Goal: Information Seeking & Learning: Learn about a topic

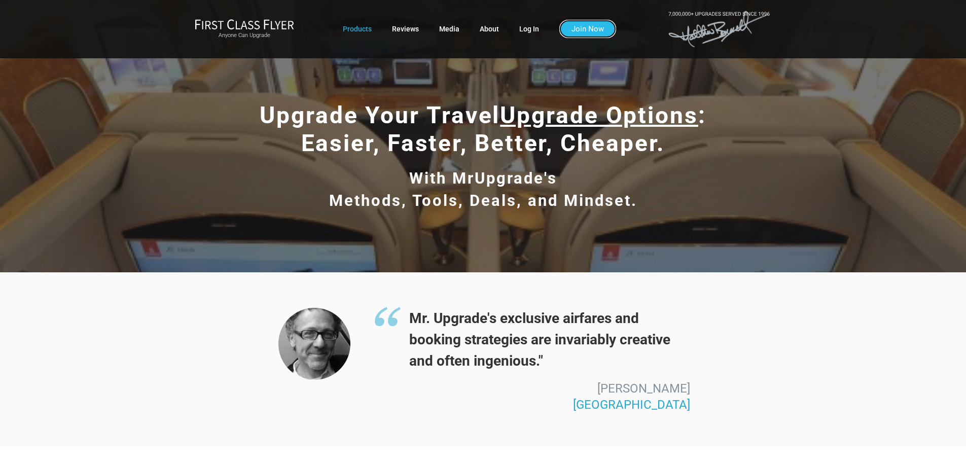
click at [582, 31] on link "Join Now" at bounding box center [587, 29] width 57 height 18
click at [532, 27] on link "Log In" at bounding box center [529, 29] width 20 height 18
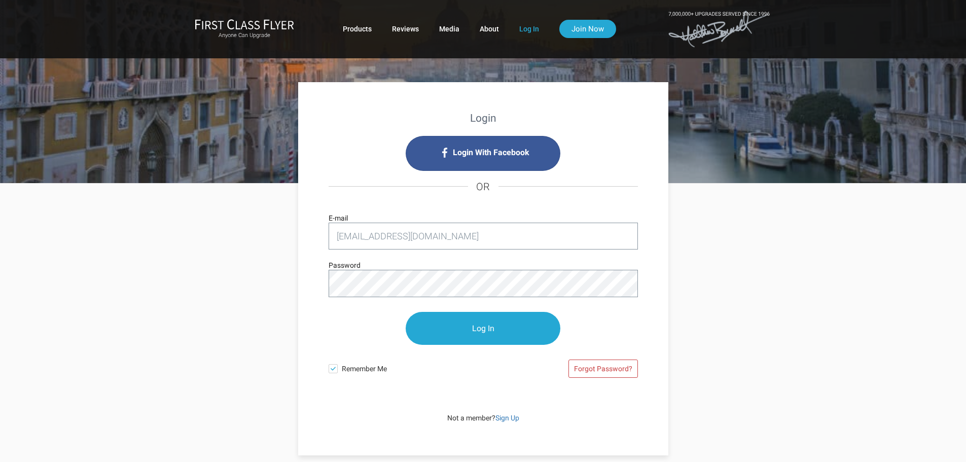
type input "rajmahadevaiah@eicusa.com"
click at [485, 325] on input "Log In" at bounding box center [483, 328] width 155 height 33
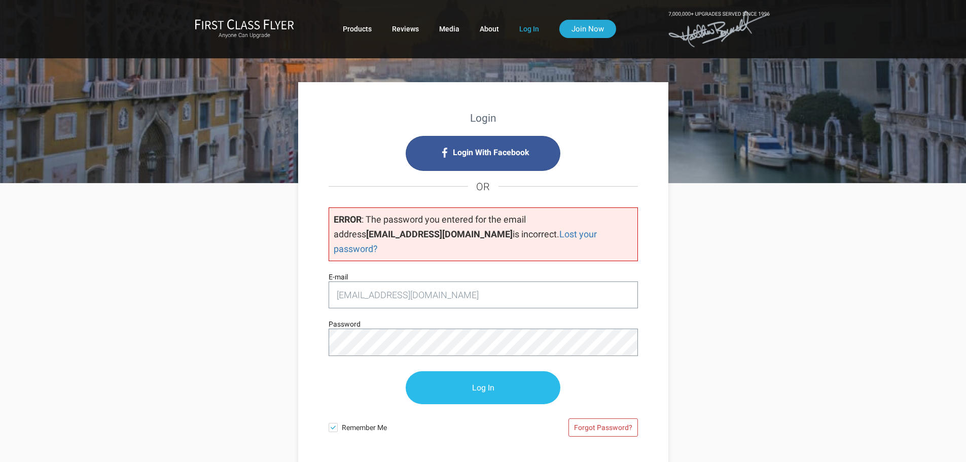
click at [413, 377] on input "Log In" at bounding box center [483, 387] width 155 height 33
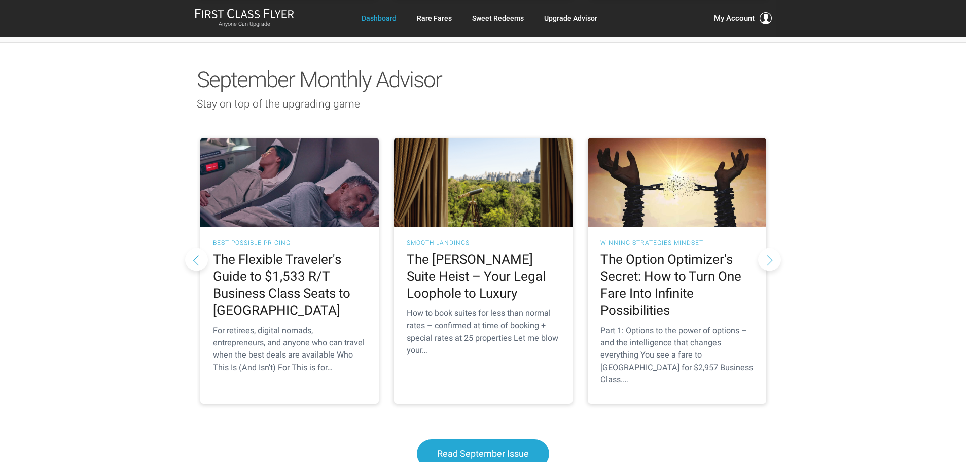
scroll to position [899, 0]
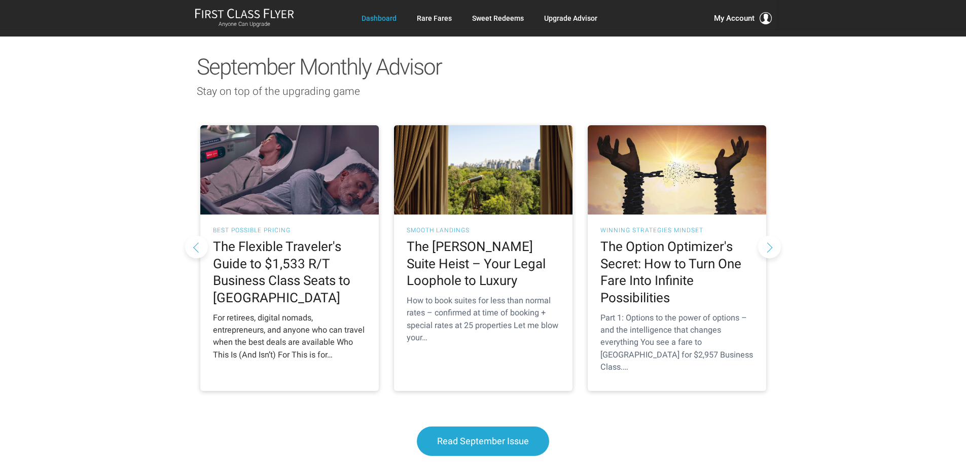
click at [259, 238] on h2 "The Flexible Traveler's Guide to $1,533 R/T Business Class Seats to Europe" at bounding box center [289, 272] width 153 height 68
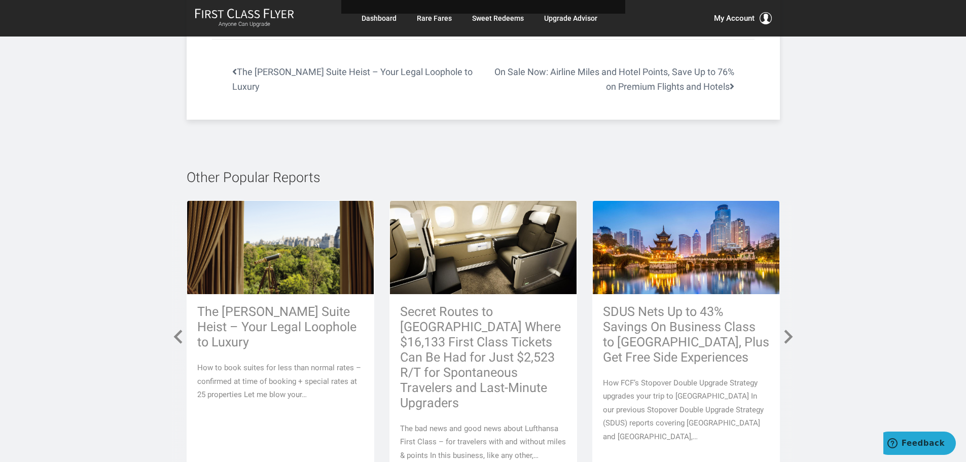
scroll to position [4333, 0]
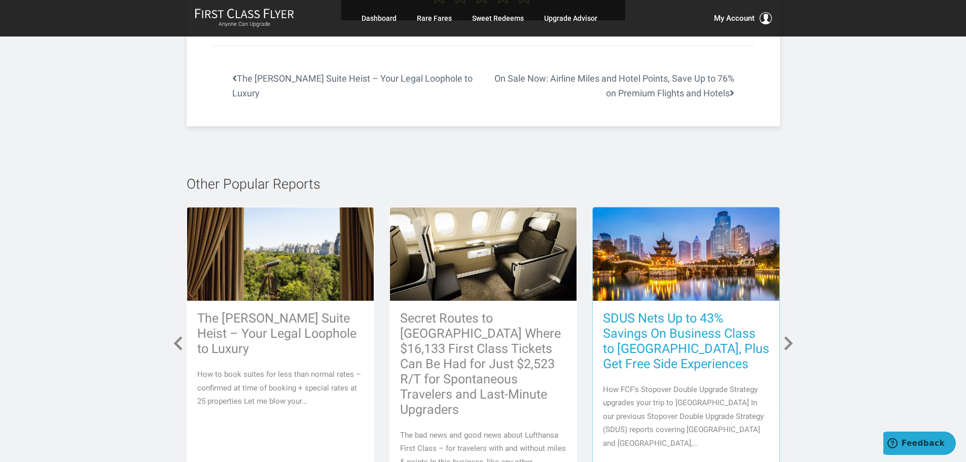
click at [721, 311] on h3 "SDUS Nets Up to 43% Savings On Business Class to [GEOGRAPHIC_DATA], Plus Get Fr…" at bounding box center [686, 341] width 166 height 61
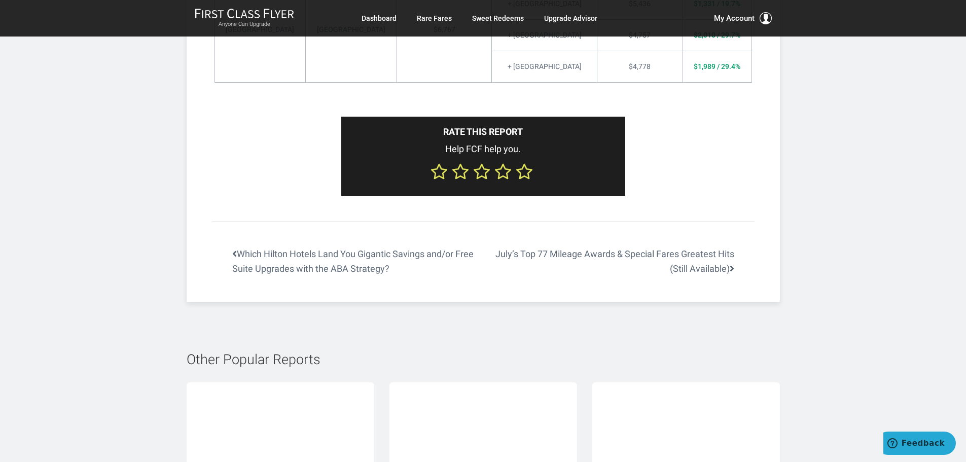
scroll to position [4184, 0]
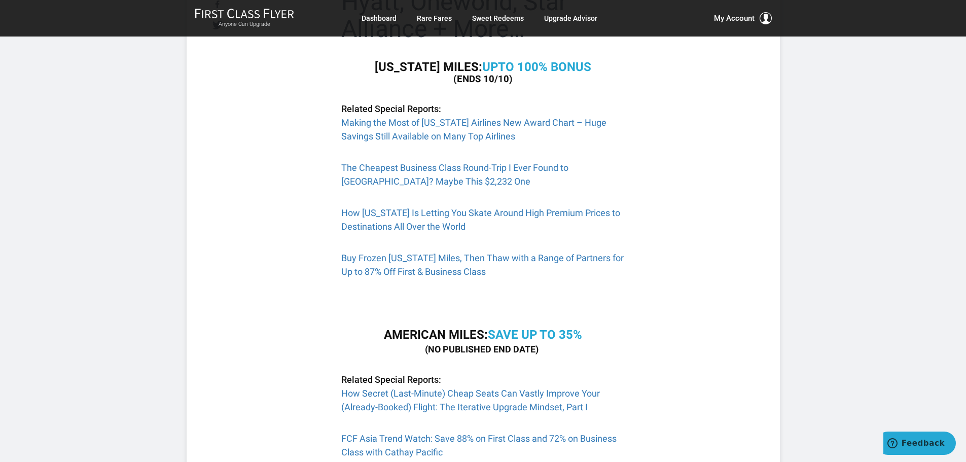
scroll to position [277, 0]
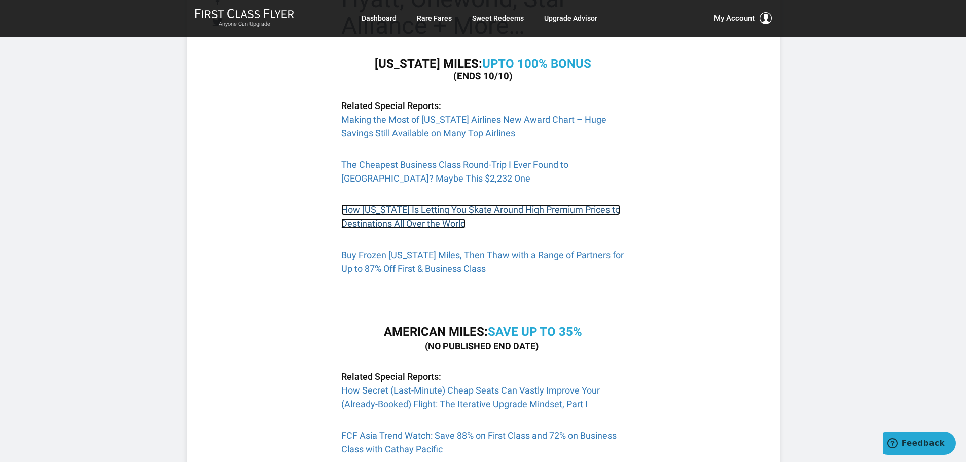
click at [567, 211] on link "How Alaska Is Letting You Skate Around High Premium Prices to Destinations All …" at bounding box center [480, 216] width 279 height 24
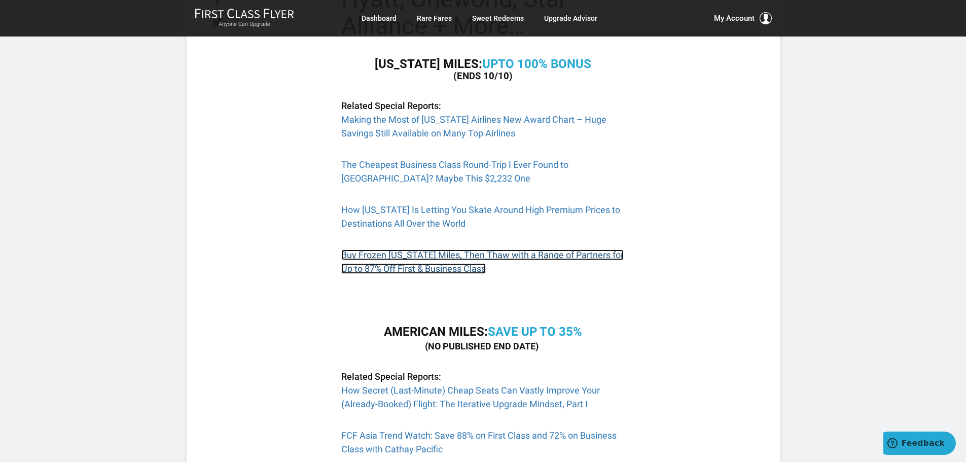
click at [614, 254] on link "Buy Frozen Alaska Miles, Then Thaw with a Range of Partners for Up to 87% Off F…" at bounding box center [482, 262] width 283 height 24
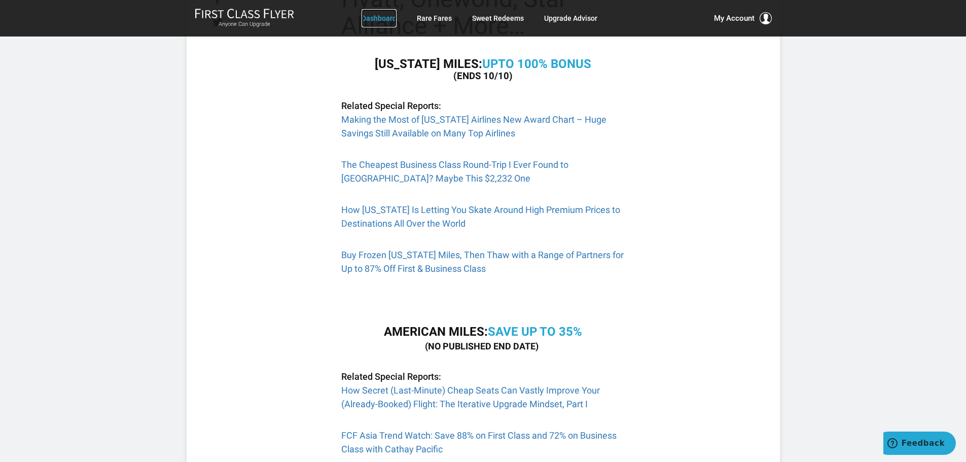
click at [374, 18] on link "Dashboard" at bounding box center [379, 18] width 35 height 18
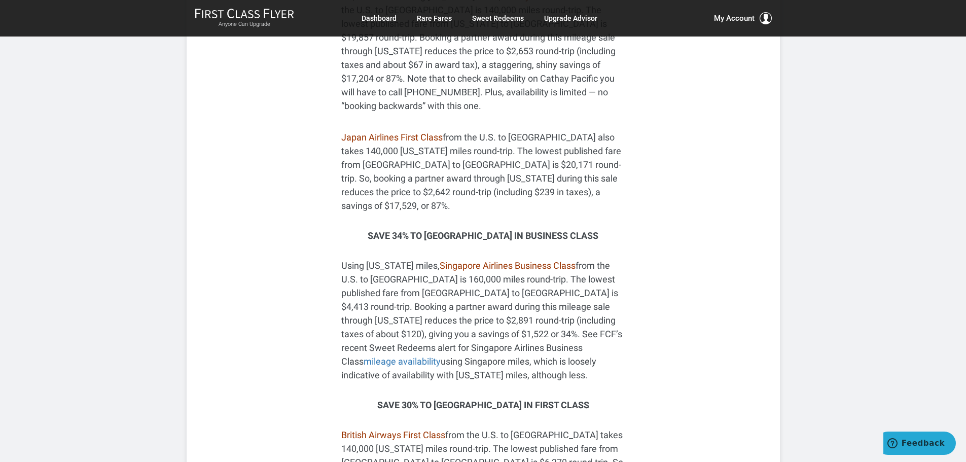
scroll to position [1188, 0]
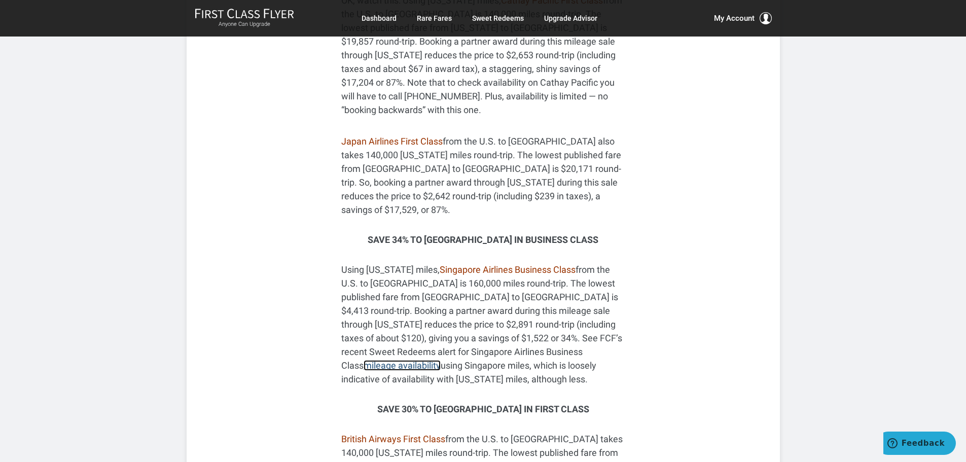
click at [441, 360] on link "mileage availability" at bounding box center [402, 365] width 77 height 11
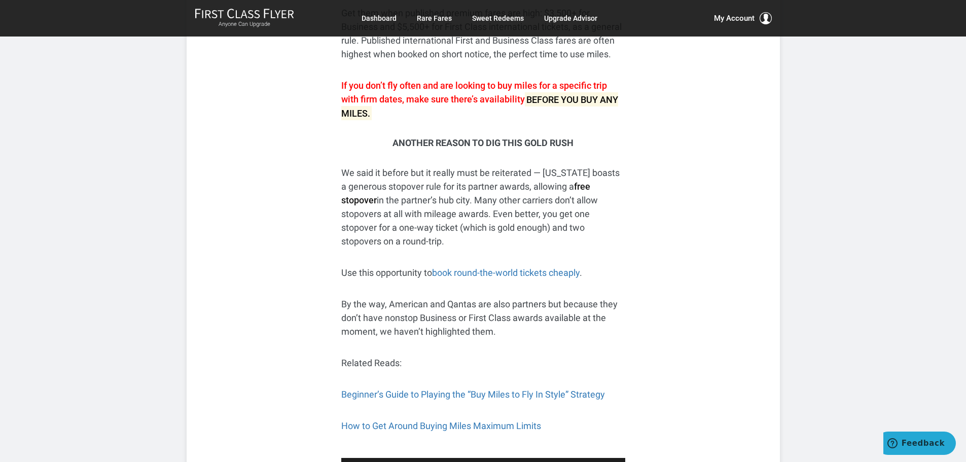
scroll to position [2228, 0]
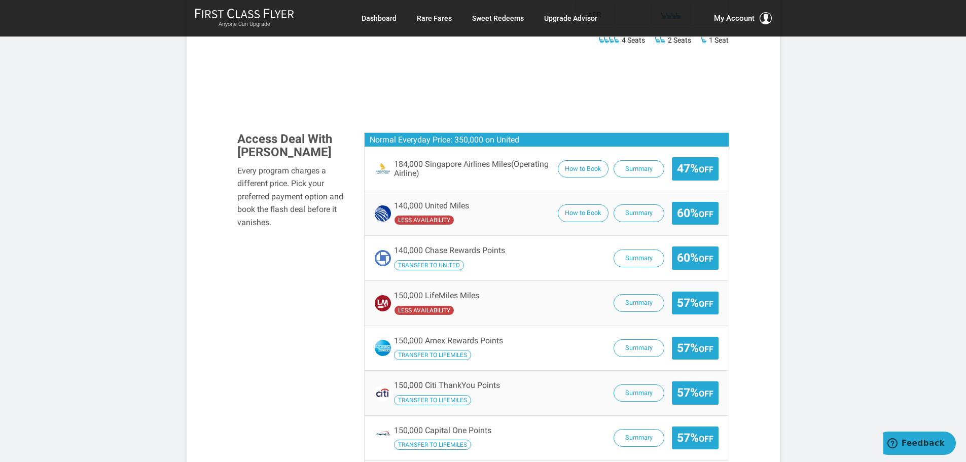
scroll to position [787, 0]
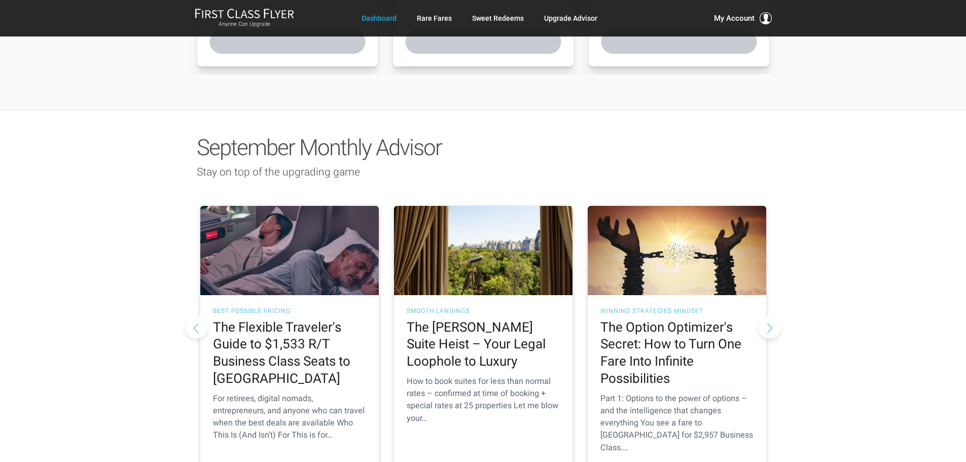
scroll to position [820, 0]
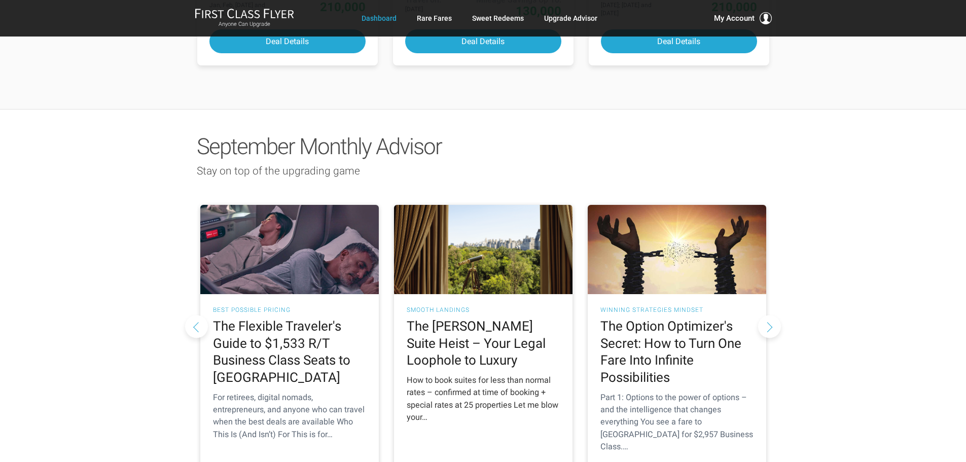
click at [481, 318] on h2 "The [PERSON_NAME] Suite Heist – Your Legal Loophole to Luxury" at bounding box center [483, 343] width 153 height 51
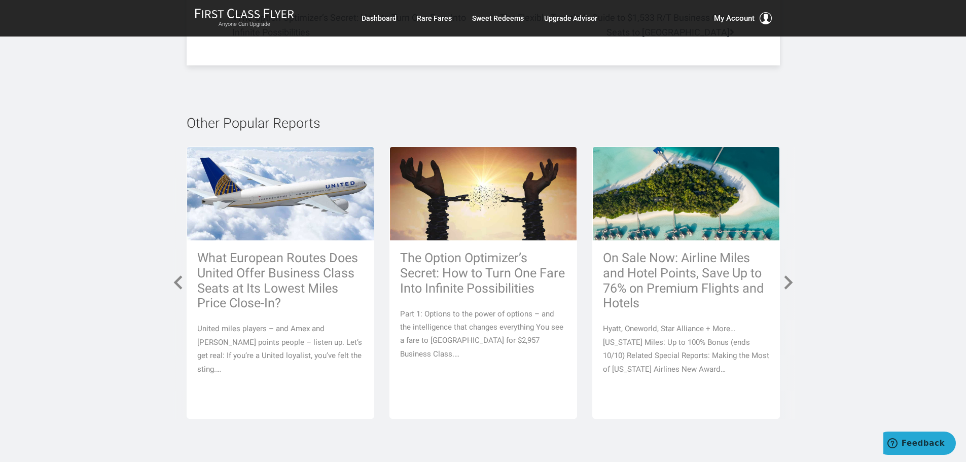
scroll to position [4552, 0]
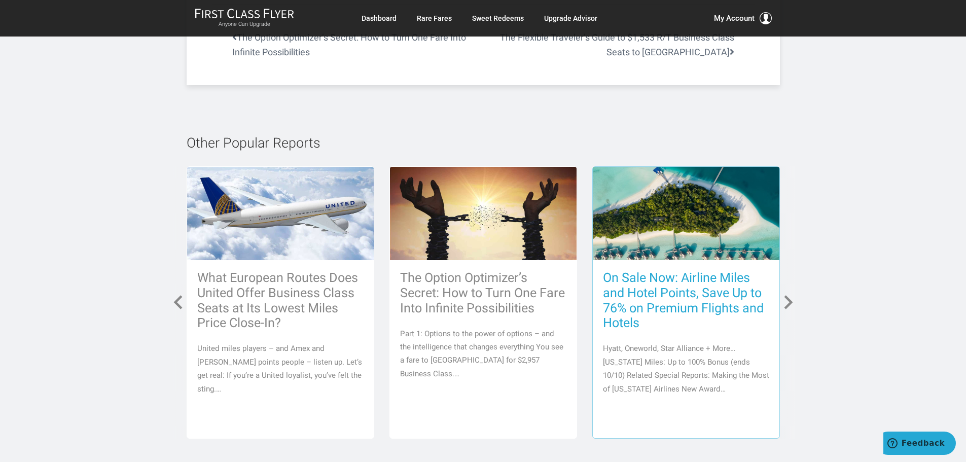
click at [722, 270] on h3 "On Sale Now: Airline Miles and Hotel Points, Save Up to 76% on Premium Flights …" at bounding box center [686, 300] width 166 height 61
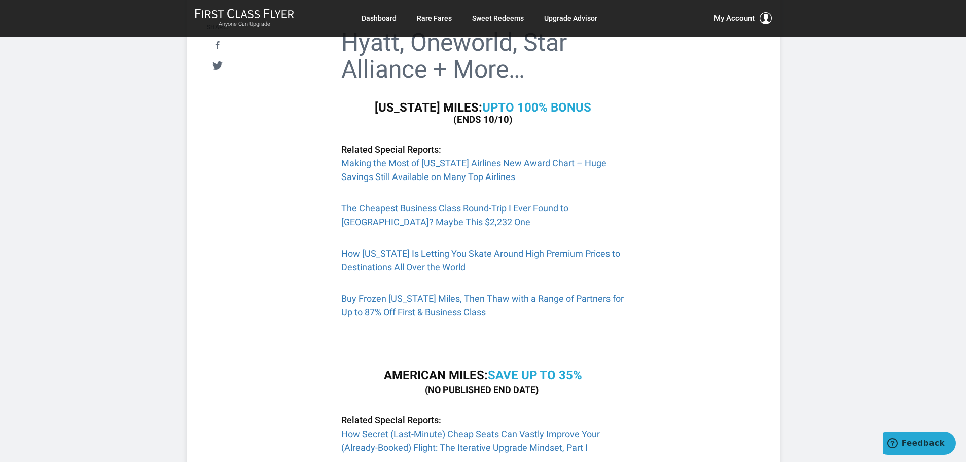
scroll to position [202, 0]
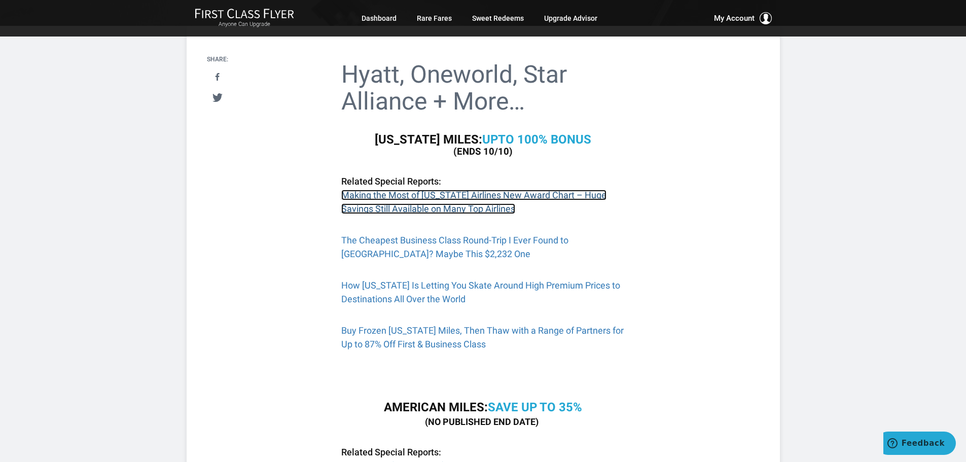
click at [470, 203] on link "Making the Most of Alaska Airlines New Award Chart – Huge Savings Still Availab…" at bounding box center [473, 202] width 265 height 24
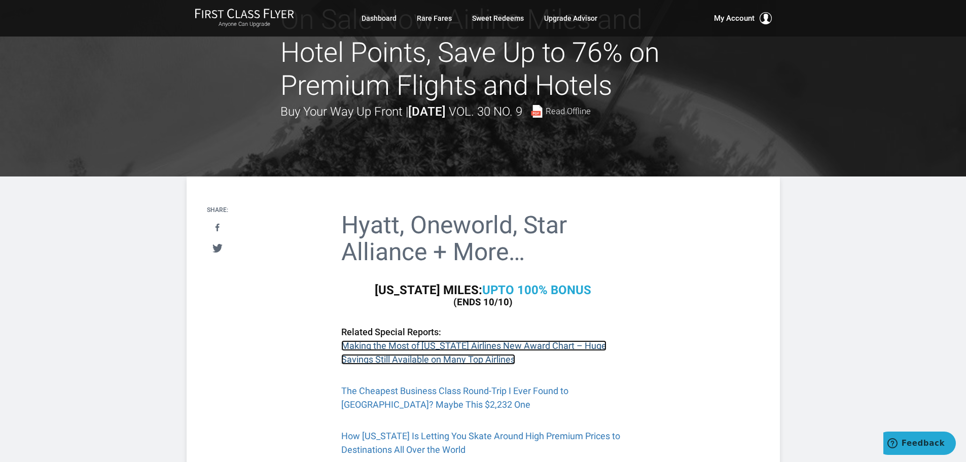
scroll to position [0, 0]
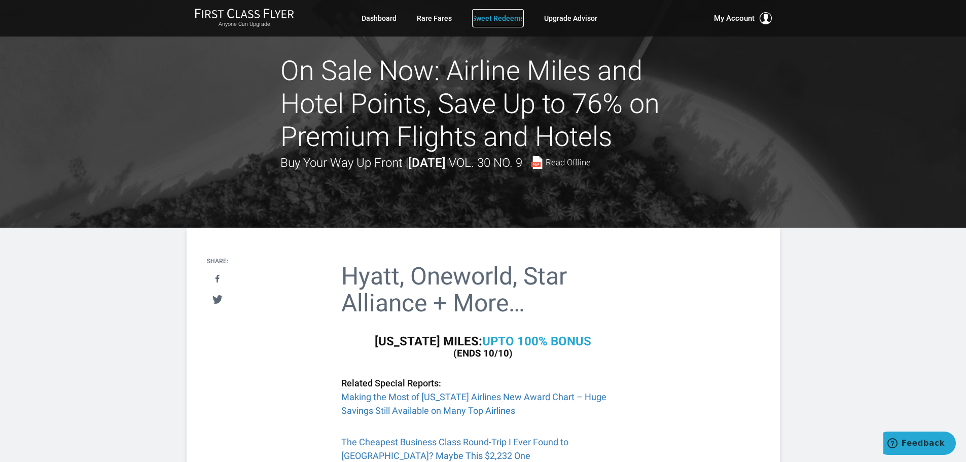
click at [506, 20] on link "Sweet Redeems" at bounding box center [498, 18] width 52 height 18
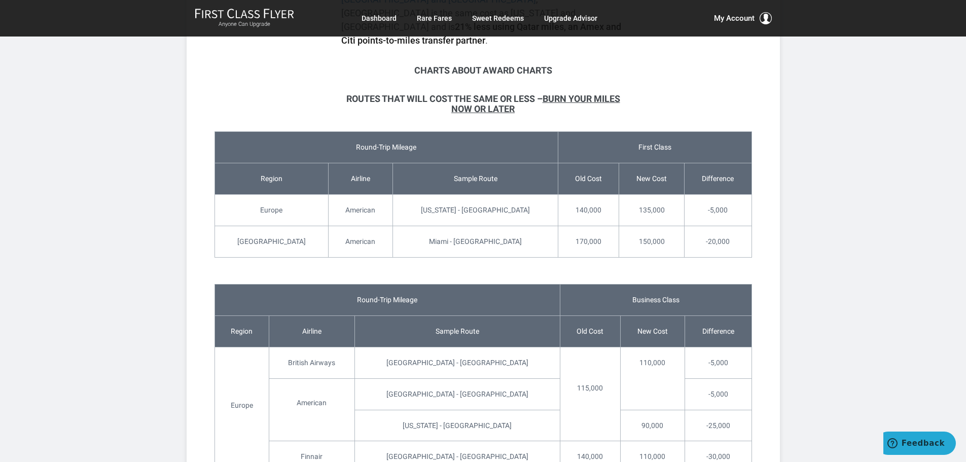
scroll to position [2044, 0]
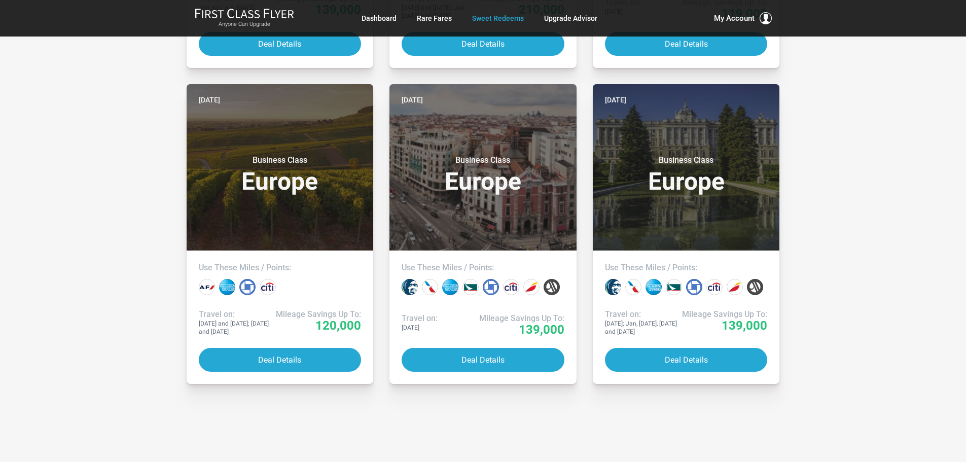
scroll to position [1126, 0]
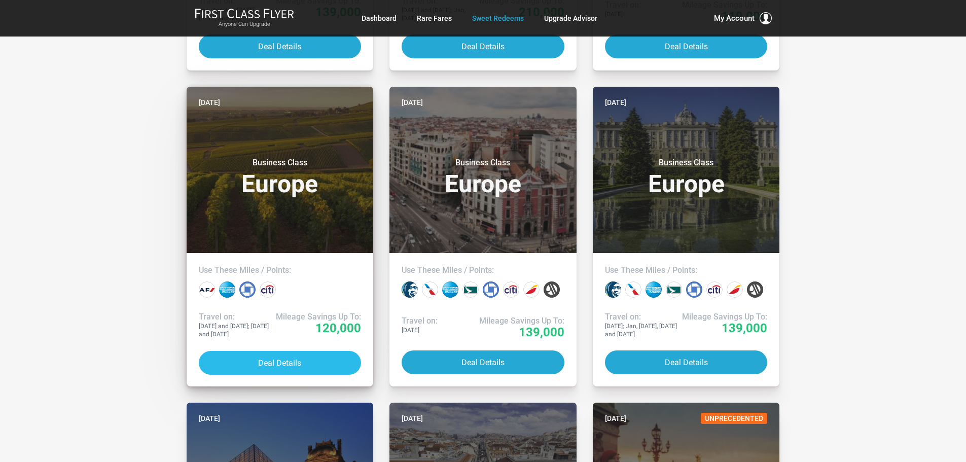
click at [320, 365] on button "Deal Details" at bounding box center [280, 363] width 163 height 24
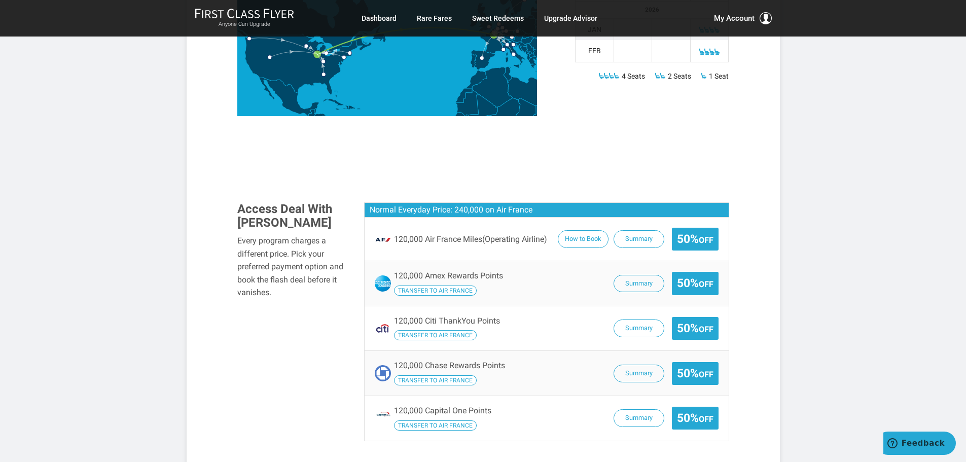
scroll to position [620, 0]
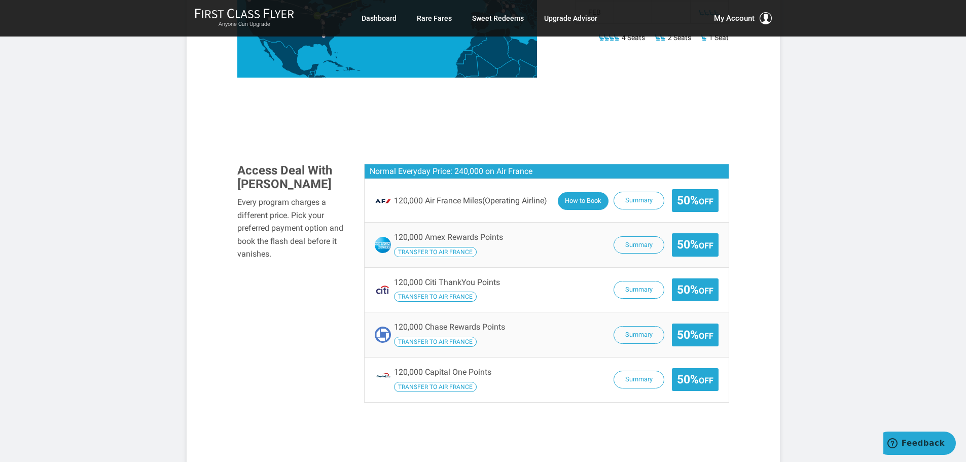
click at [588, 192] on button "How to Book" at bounding box center [583, 201] width 51 height 18
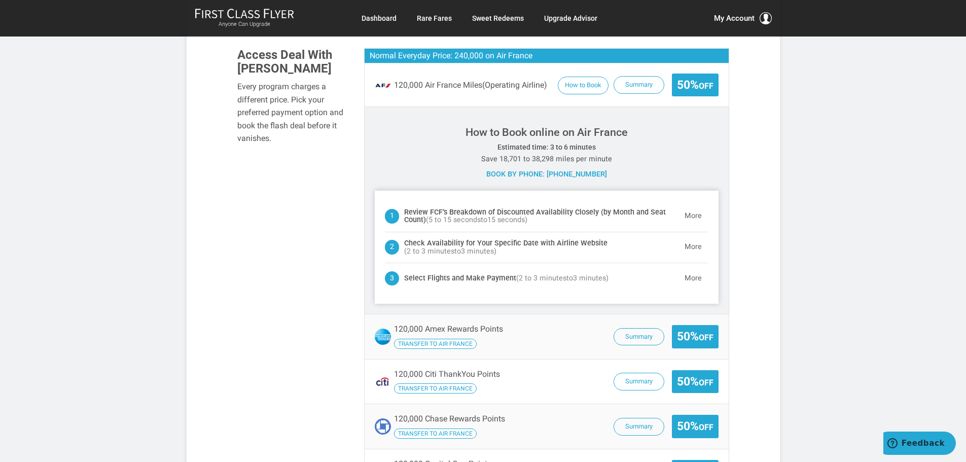
scroll to position [745, 0]
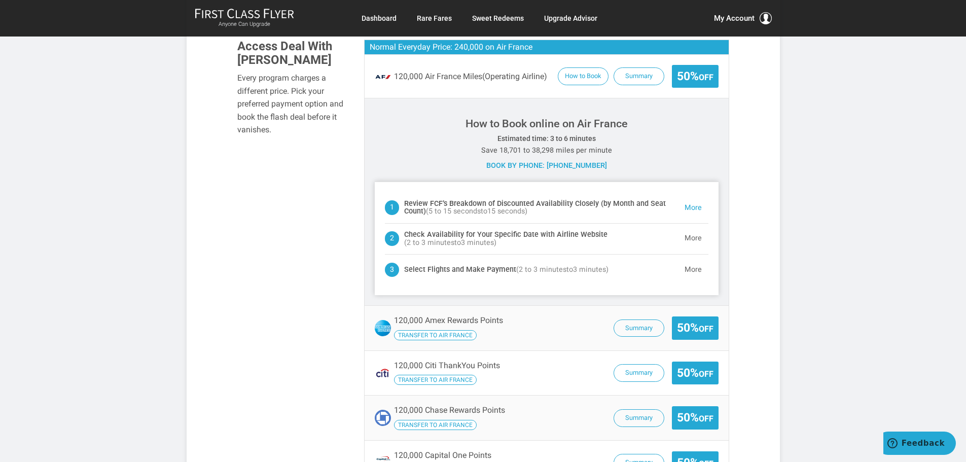
click at [698, 198] on button "More" at bounding box center [693, 208] width 30 height 20
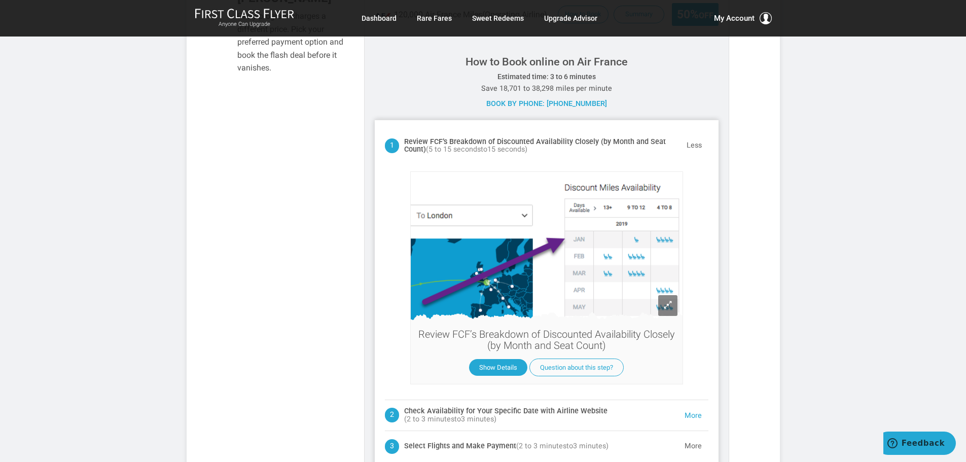
click at [695, 406] on button "More" at bounding box center [693, 416] width 30 height 20
